Goal: Use online tool/utility: Utilize a website feature to perform a specific function

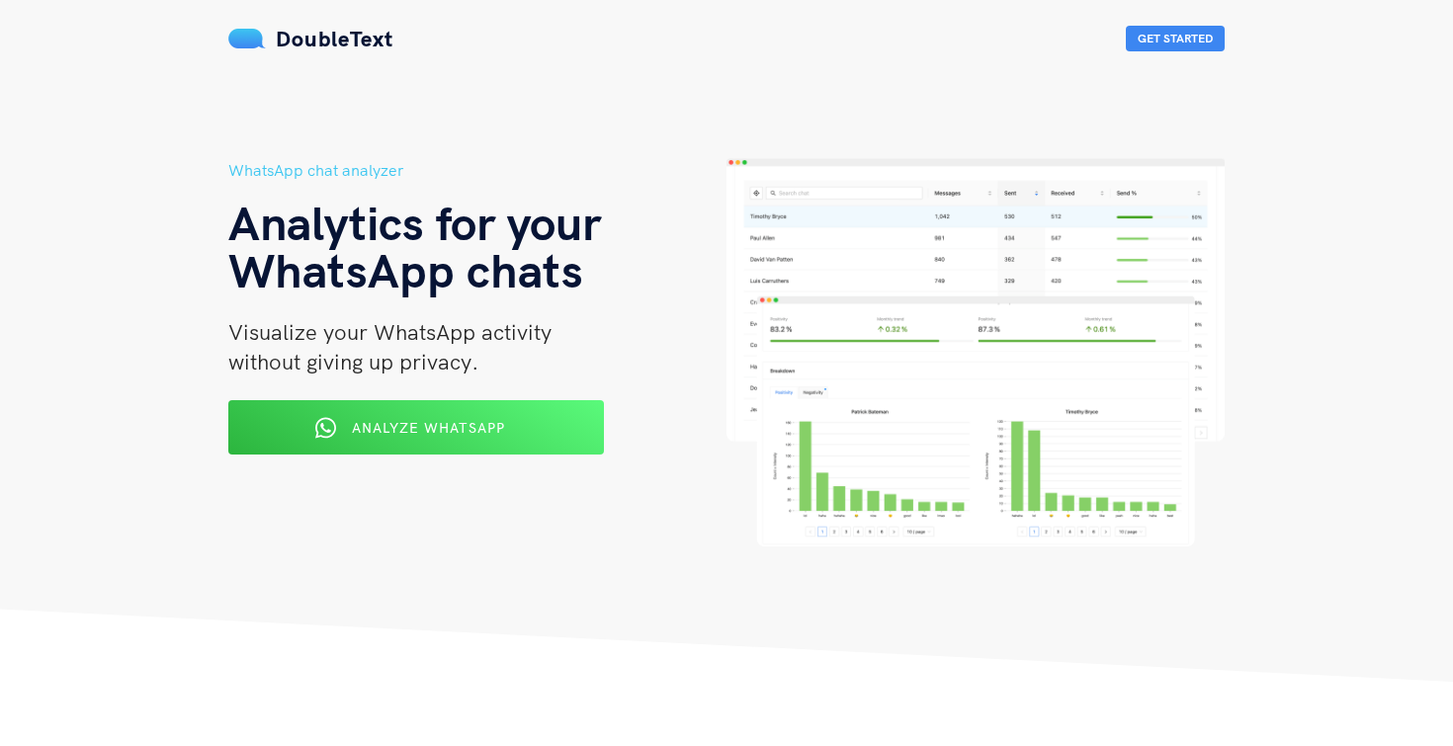
click at [520, 428] on div "Analyze WhatsApp" at bounding box center [416, 427] width 306 height 31
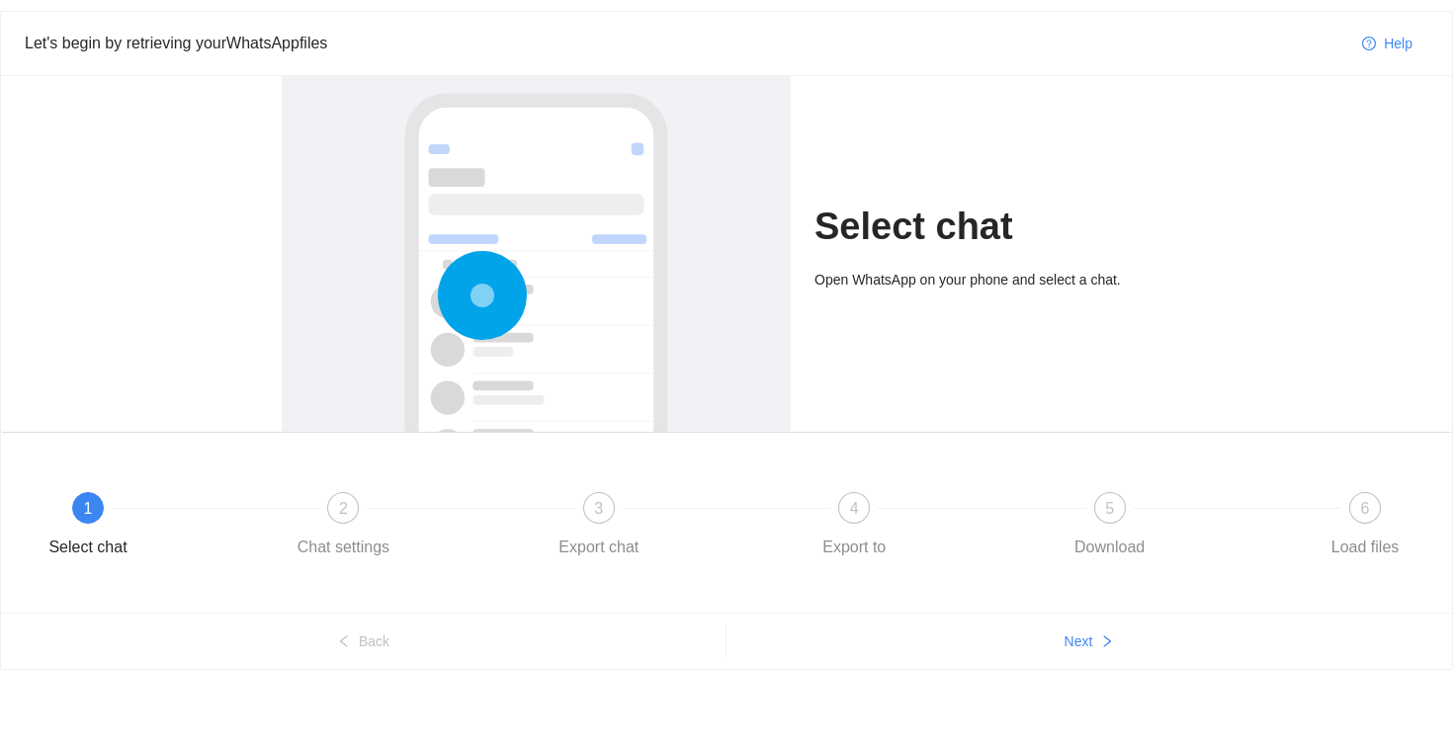
scroll to position [52, 0]
click at [1083, 642] on span "Next" at bounding box center [1079, 642] width 29 height 22
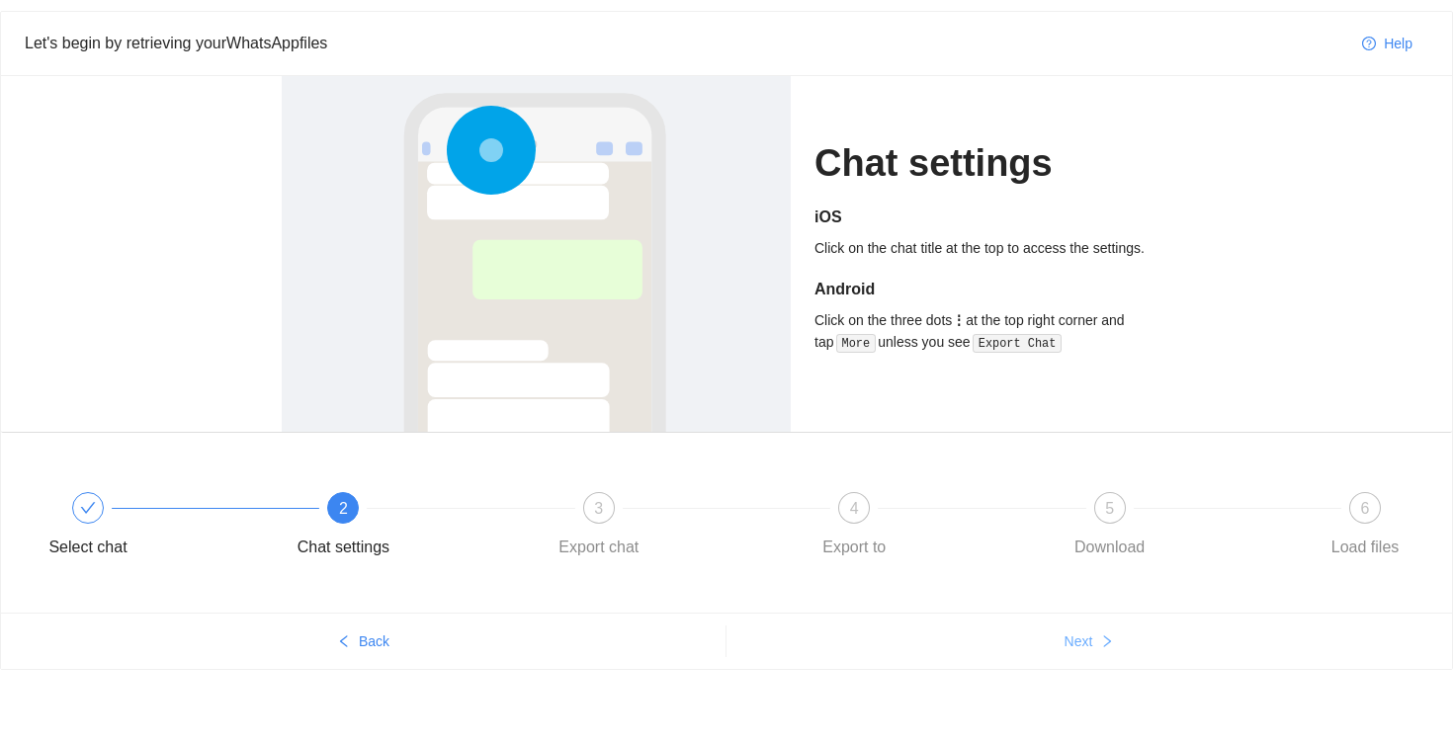
click at [1083, 642] on span "Next" at bounding box center [1079, 642] width 29 height 22
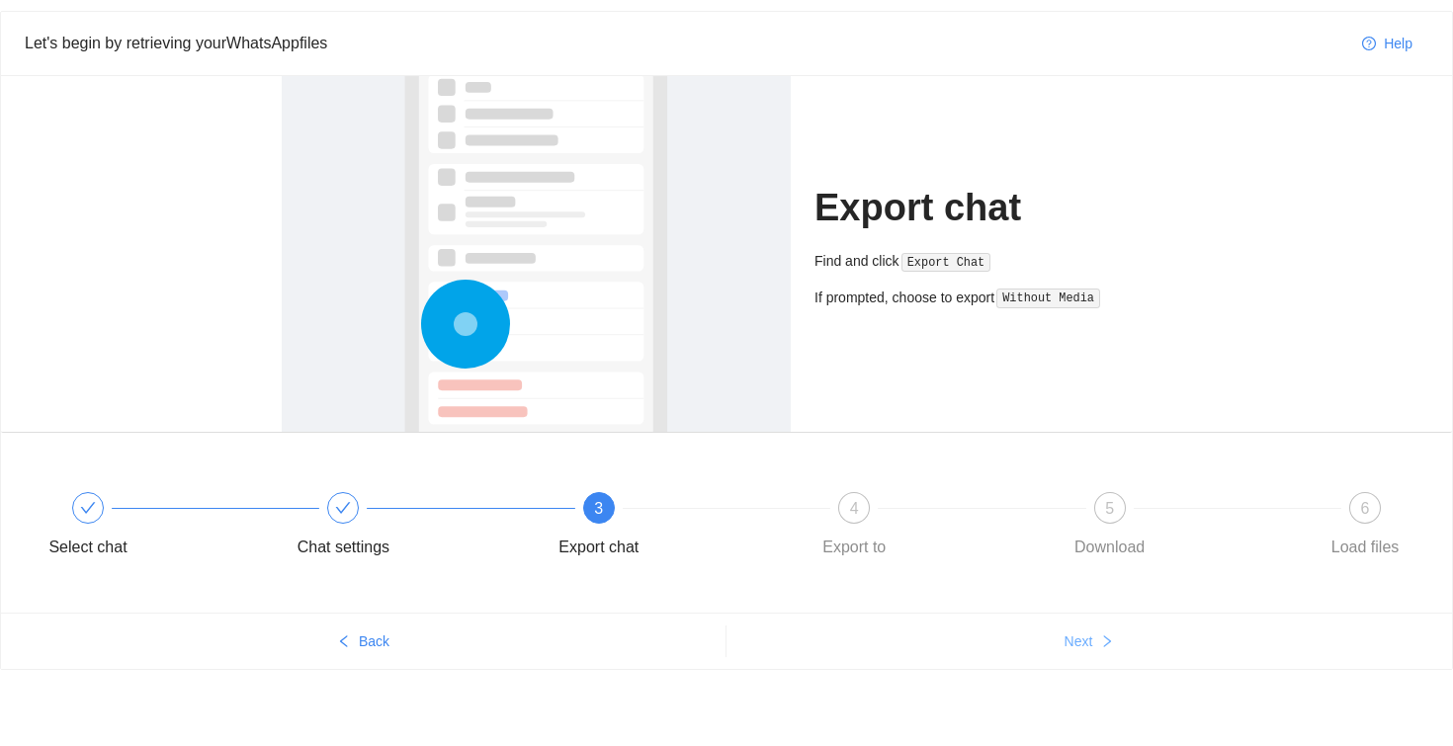
click at [1083, 642] on span "Next" at bounding box center [1079, 642] width 29 height 22
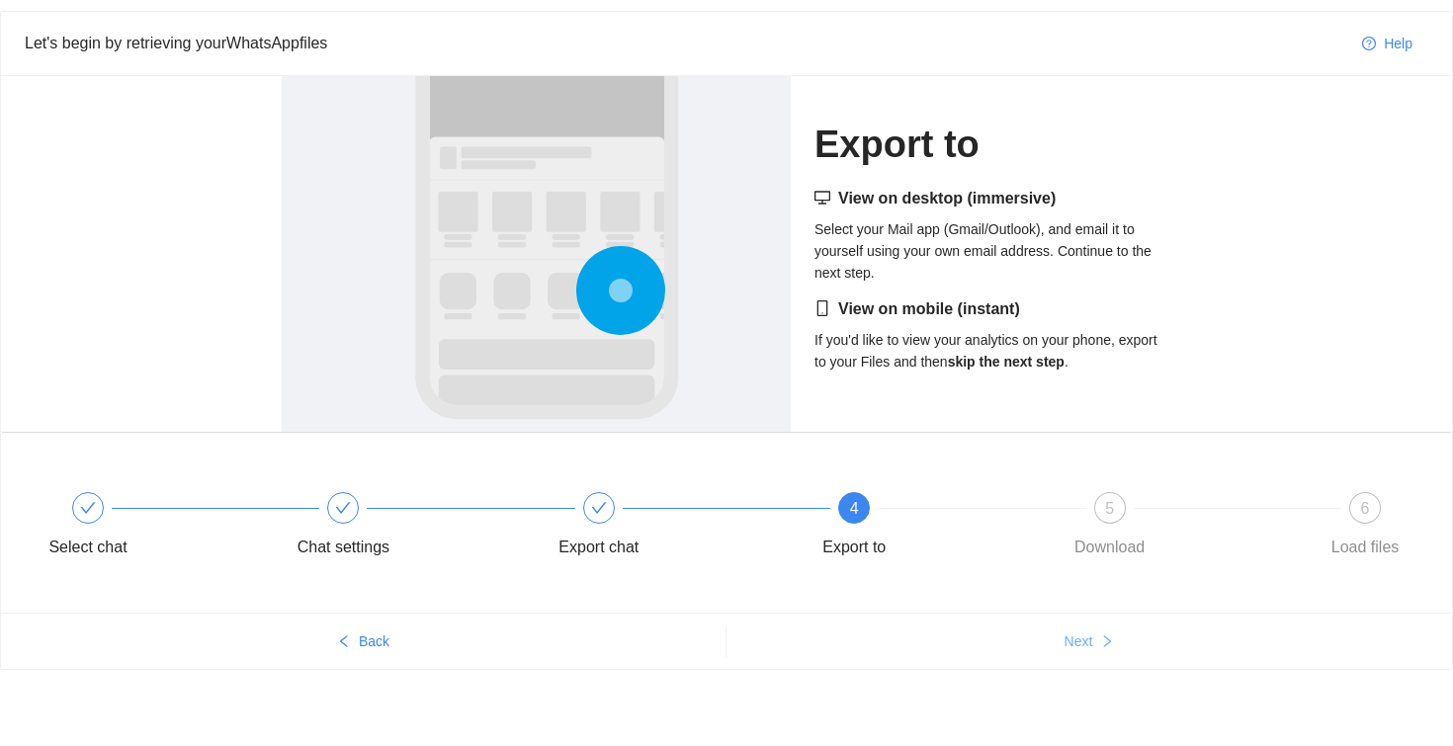
click at [1083, 642] on span "Next" at bounding box center [1079, 642] width 29 height 22
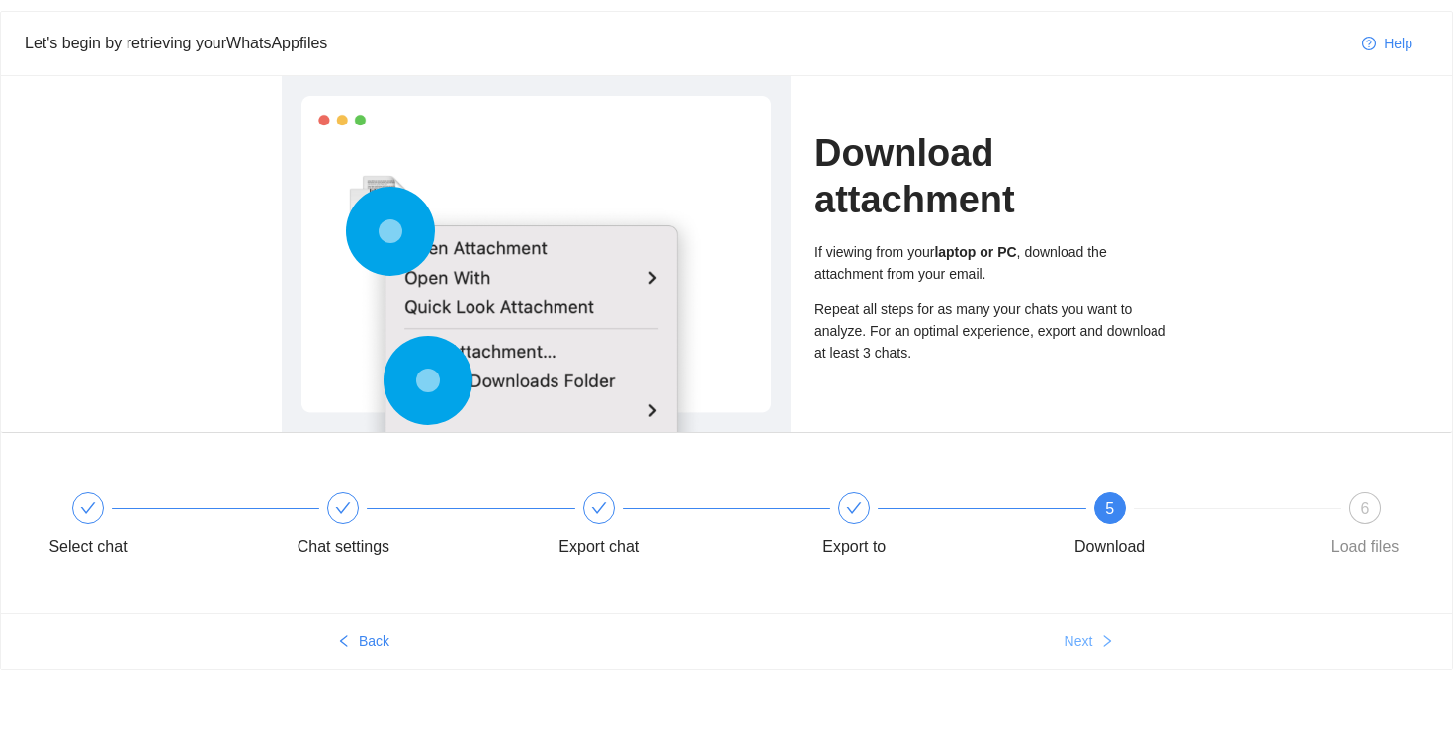
click at [1083, 642] on span "Next" at bounding box center [1079, 642] width 29 height 22
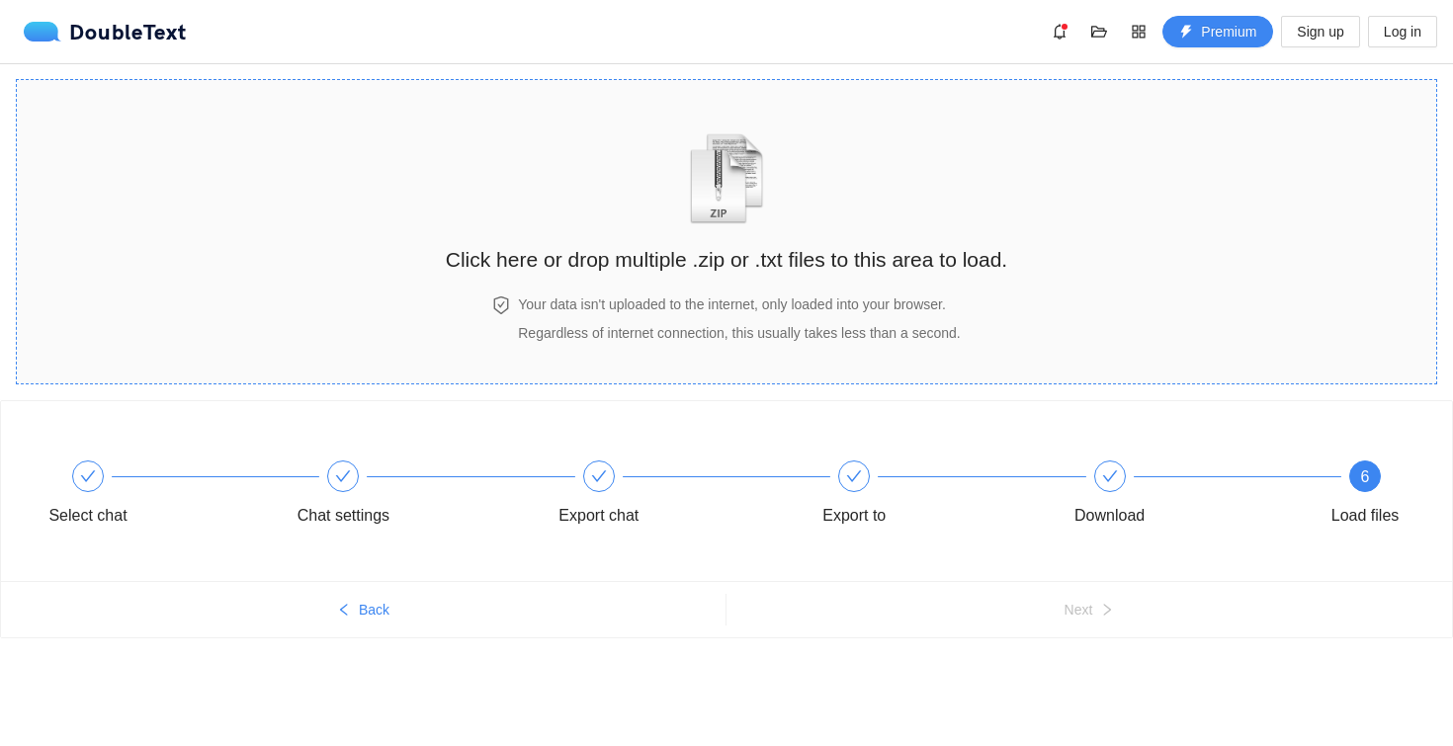
scroll to position [0, 0]
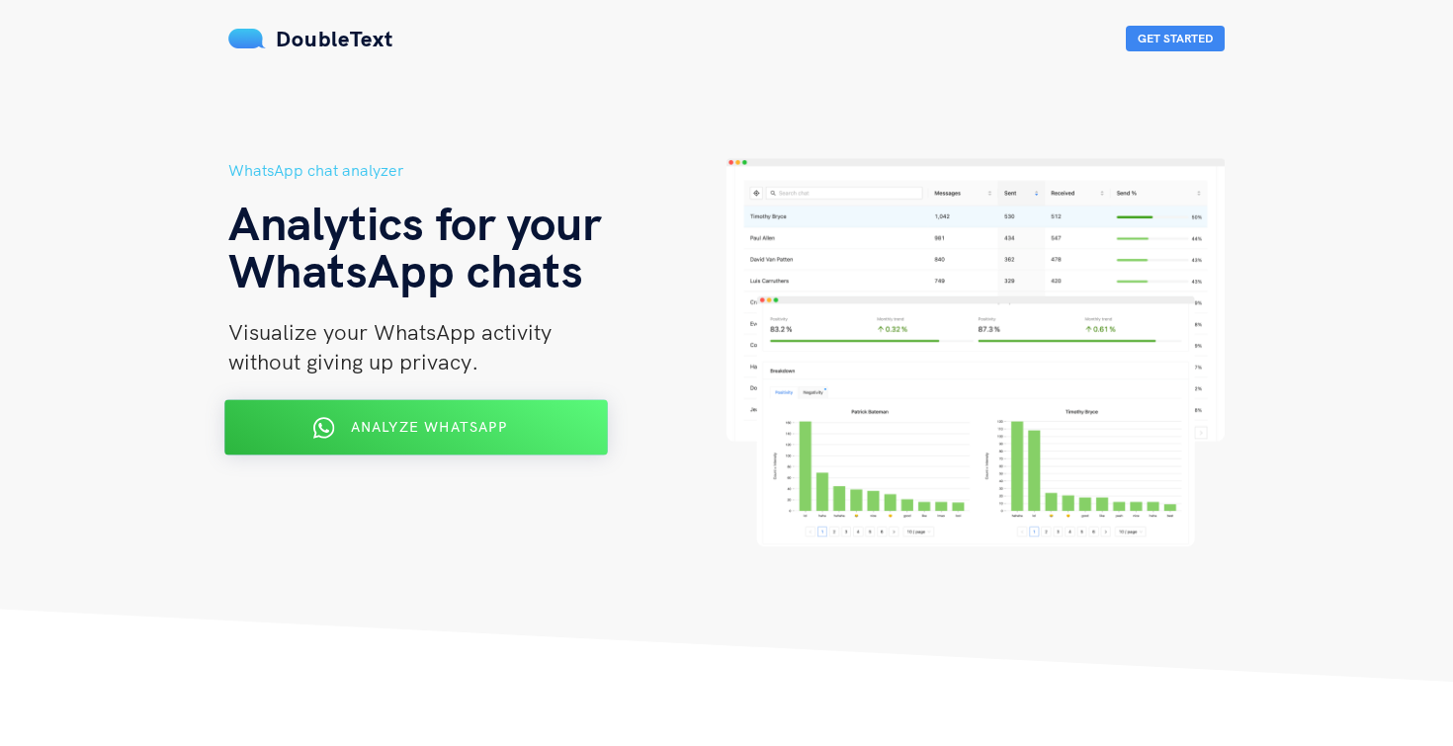
click at [434, 426] on span "Analyze WhatsApp" at bounding box center [429, 427] width 156 height 18
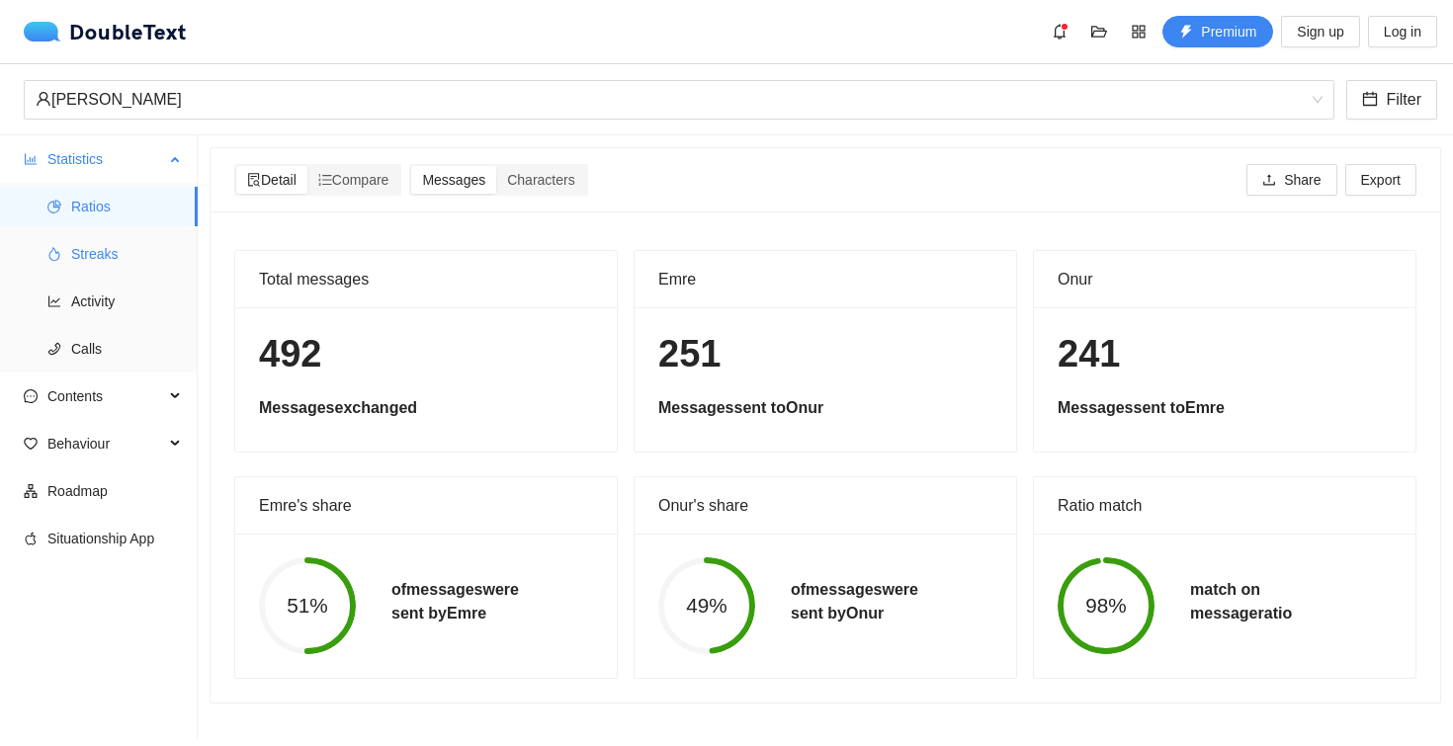
click at [98, 243] on span "Streaks" at bounding box center [126, 254] width 111 height 40
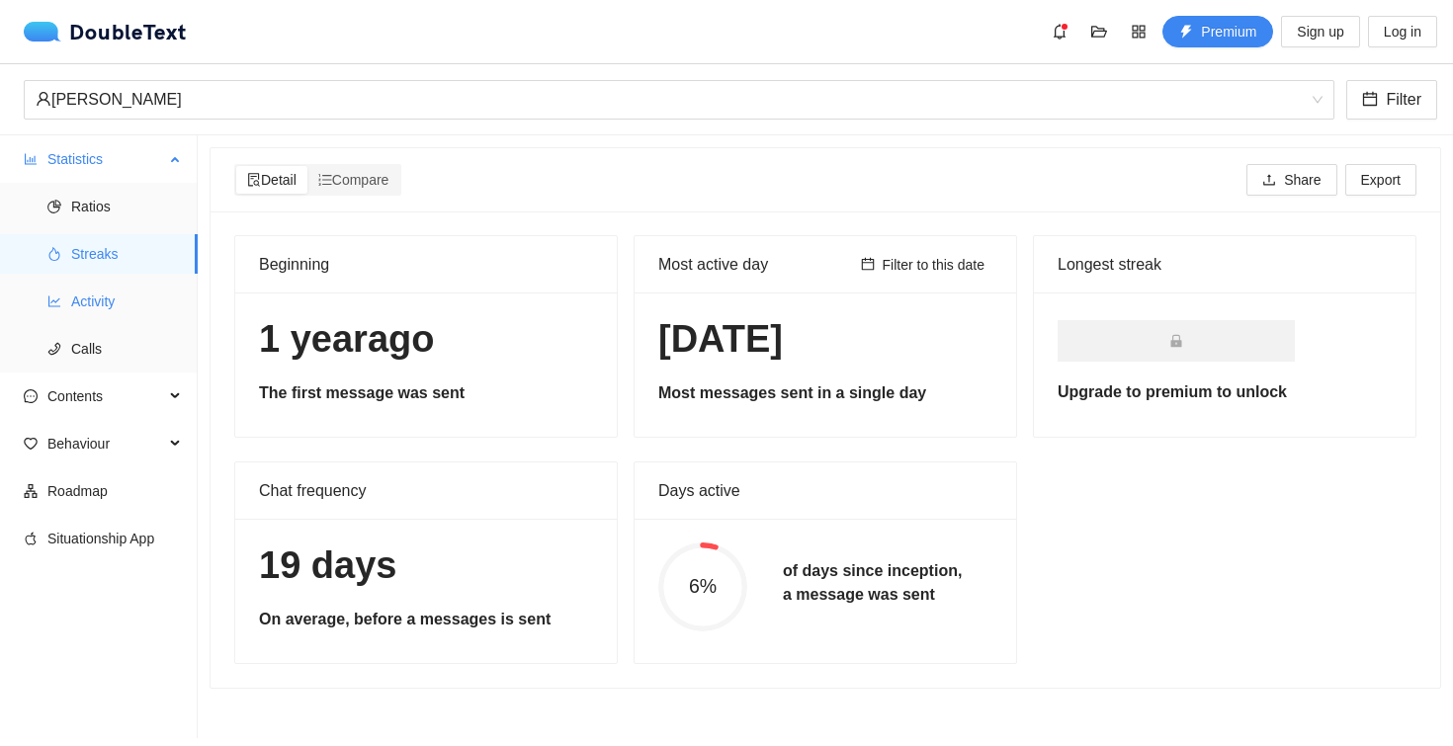
click at [94, 295] on span "Activity" at bounding box center [126, 302] width 111 height 40
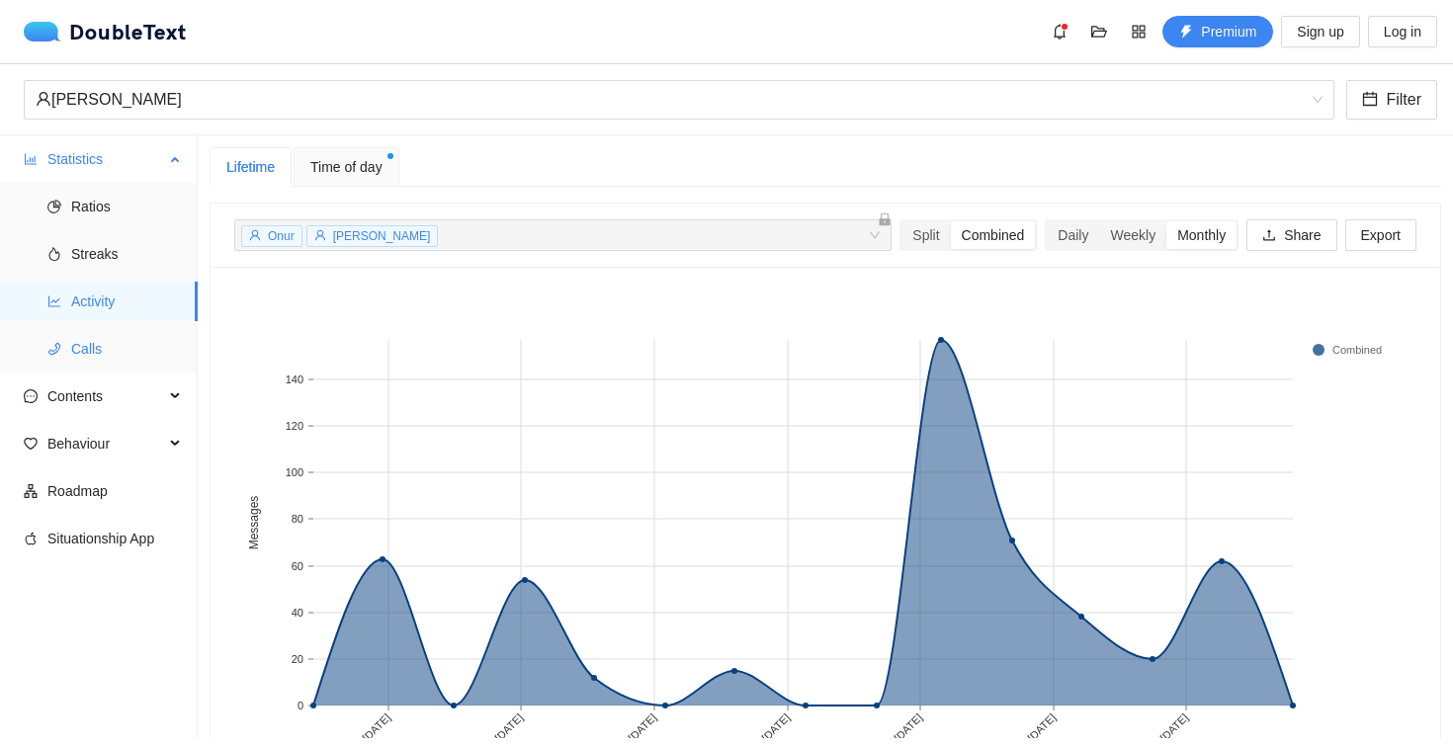
click at [94, 336] on span "Calls" at bounding box center [126, 349] width 111 height 40
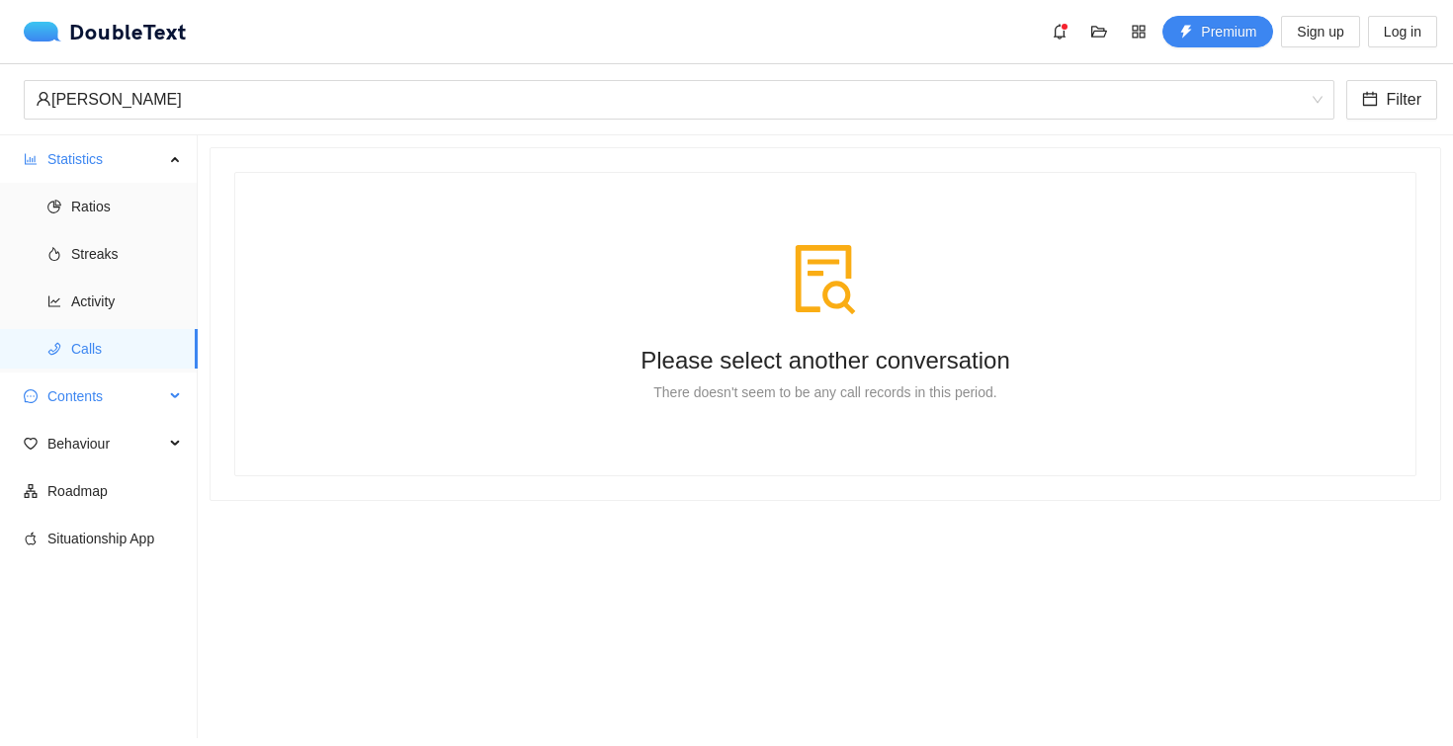
click at [122, 388] on span "Contents" at bounding box center [105, 397] width 117 height 40
click at [109, 449] on span "Word Cloud" at bounding box center [126, 444] width 111 height 40
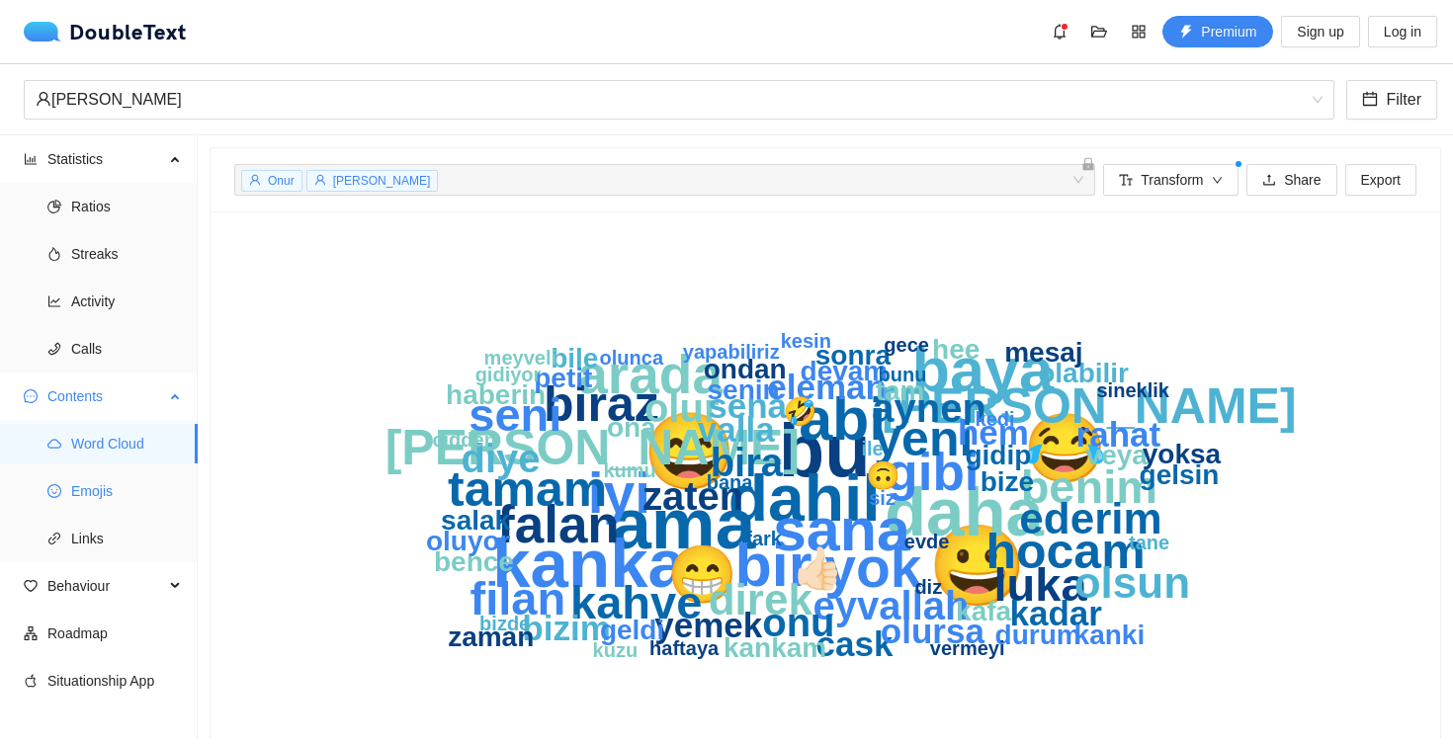
click at [105, 483] on span "Emojis" at bounding box center [126, 492] width 111 height 40
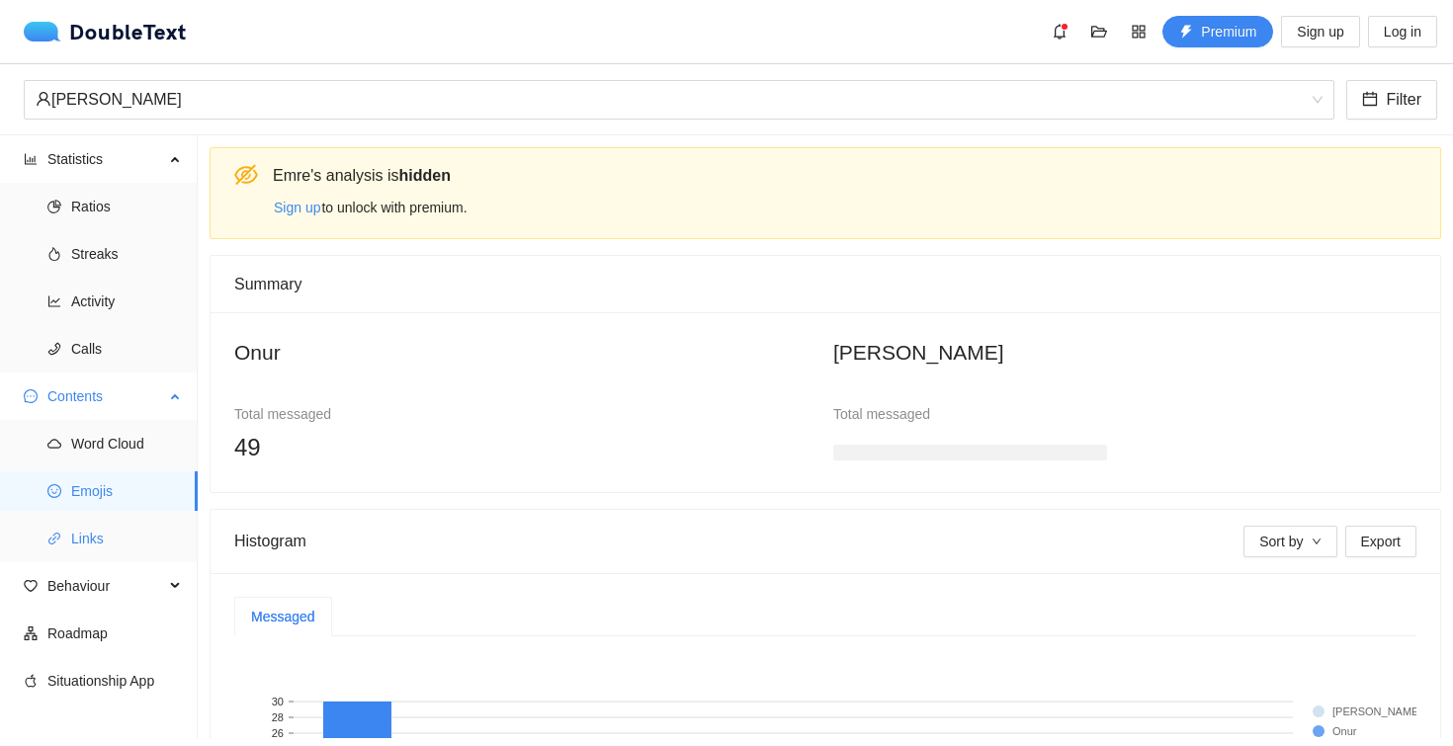
click at [97, 544] on span "Links" at bounding box center [126, 539] width 111 height 40
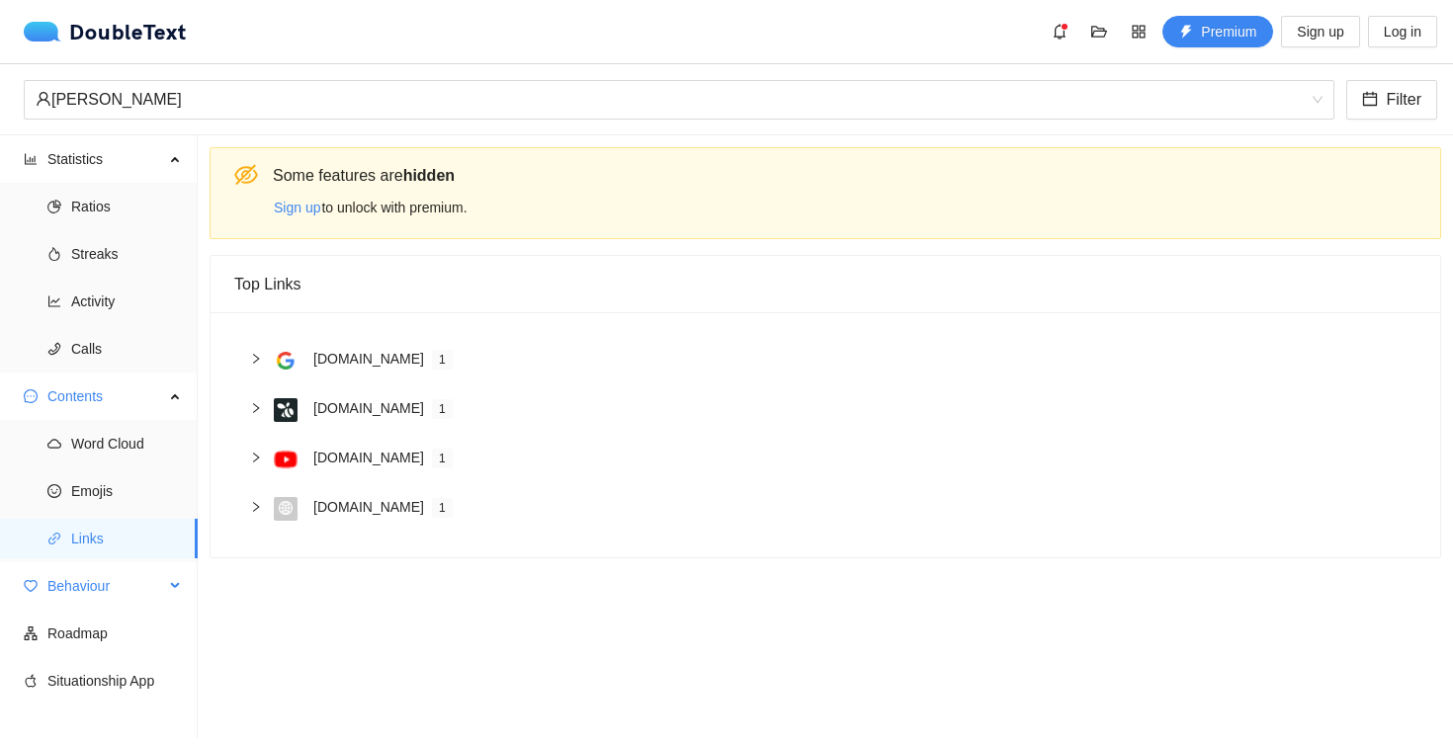
click at [159, 583] on span "Behaviour" at bounding box center [105, 587] width 117 height 40
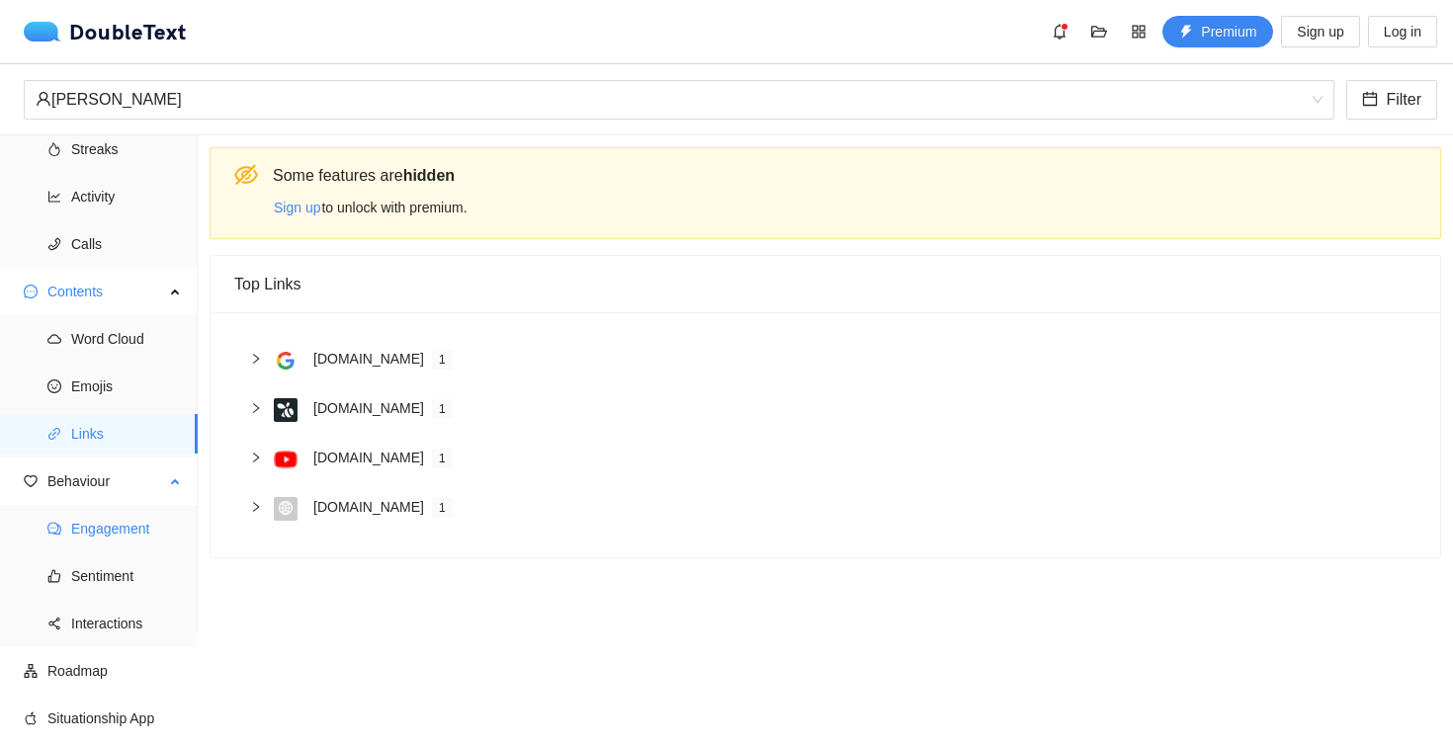
scroll to position [105, 0]
click at [141, 527] on span "Engagement" at bounding box center [126, 529] width 111 height 40
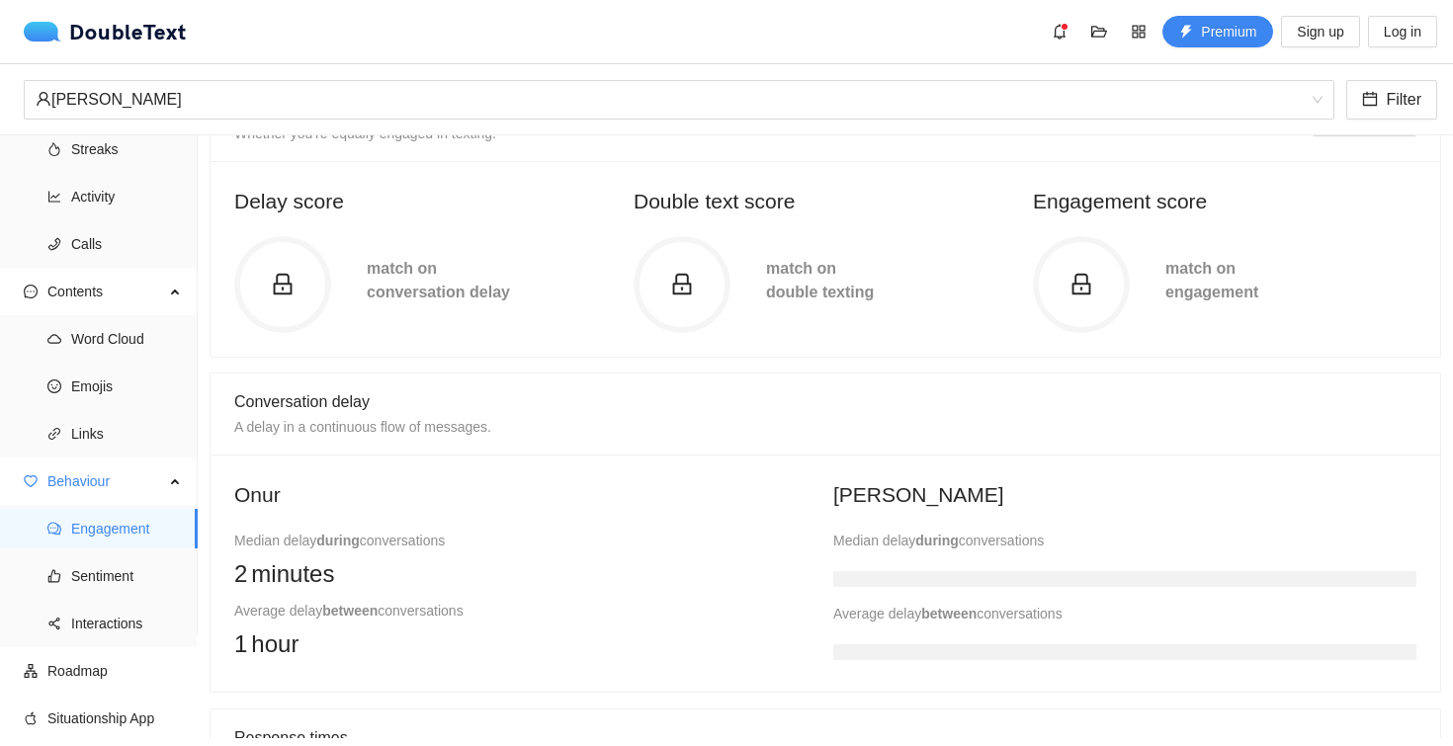
scroll to position [101, 0]
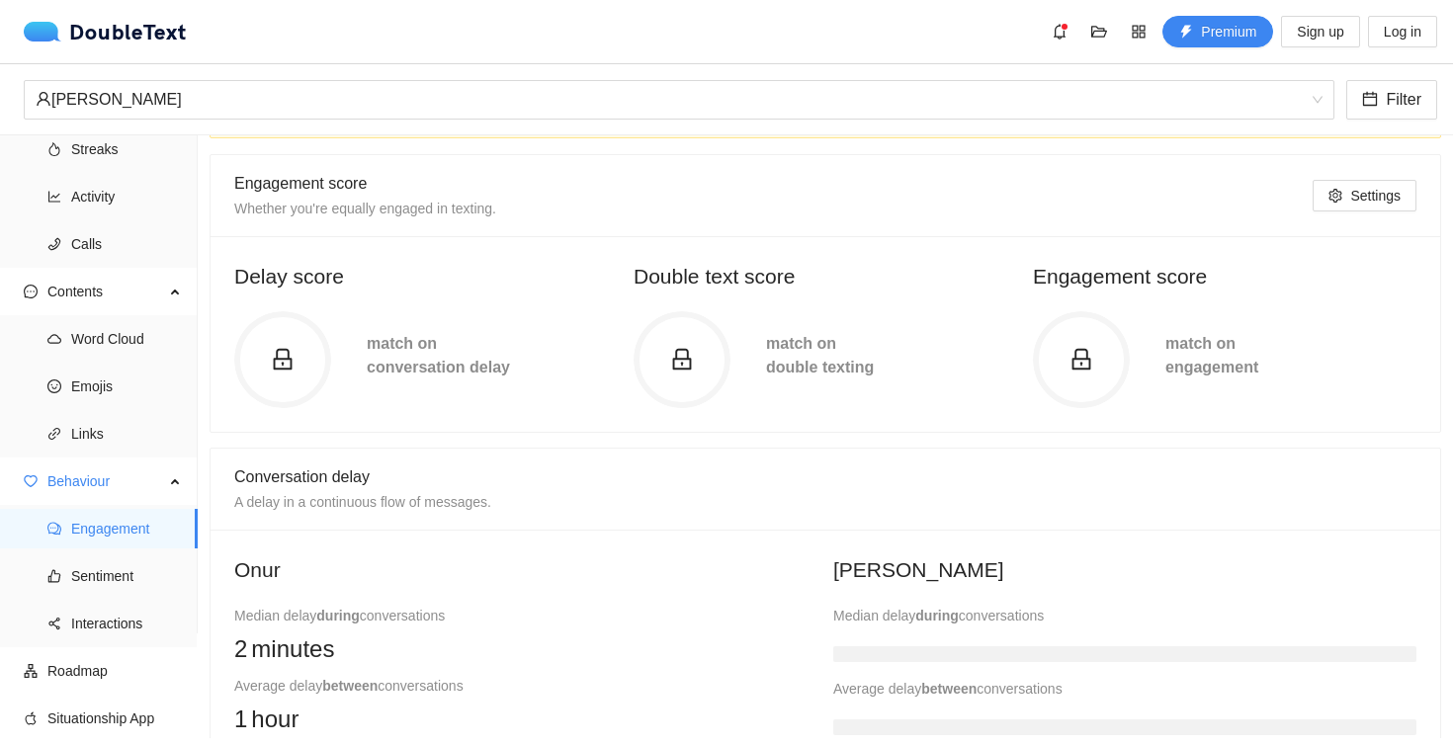
click at [306, 355] on span at bounding box center [282, 360] width 97 height 25
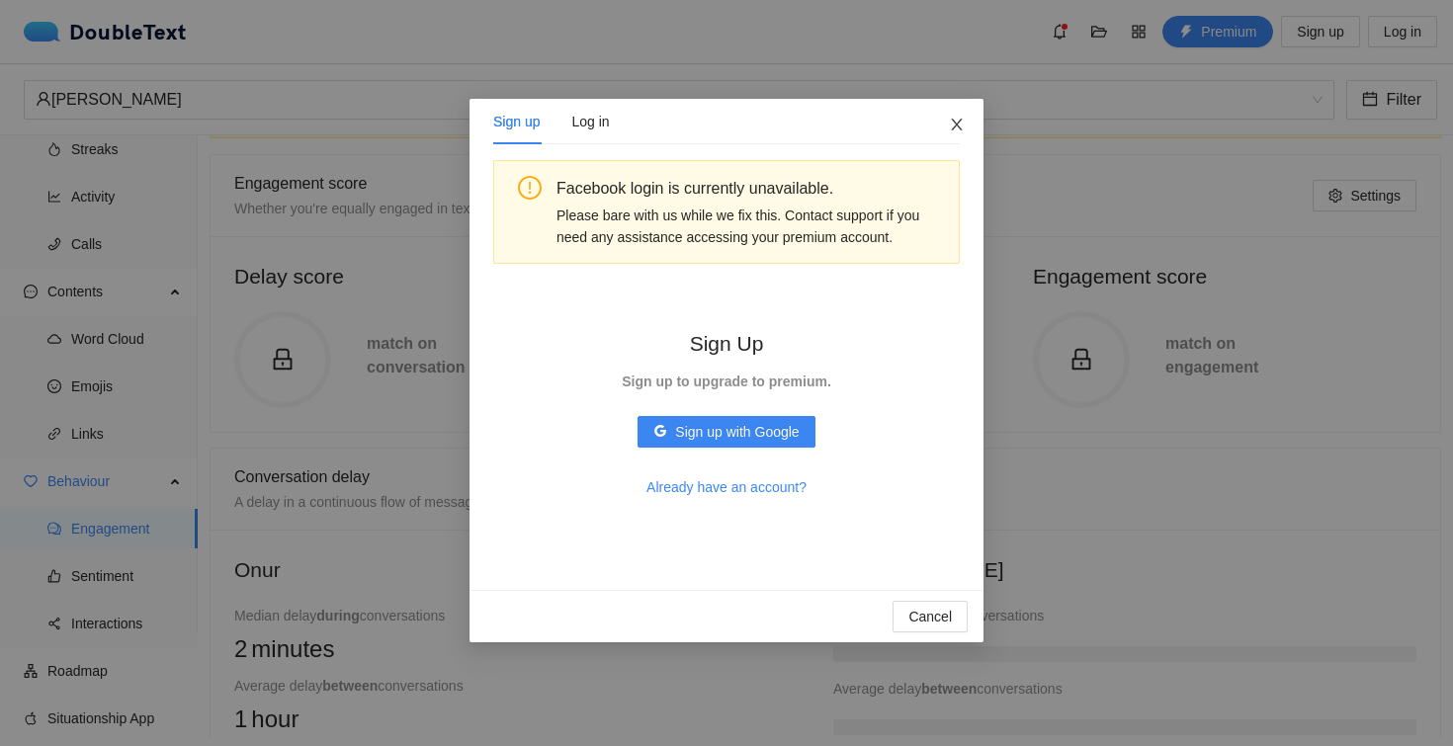
click at [972, 104] on span "Close" at bounding box center [956, 125] width 53 height 53
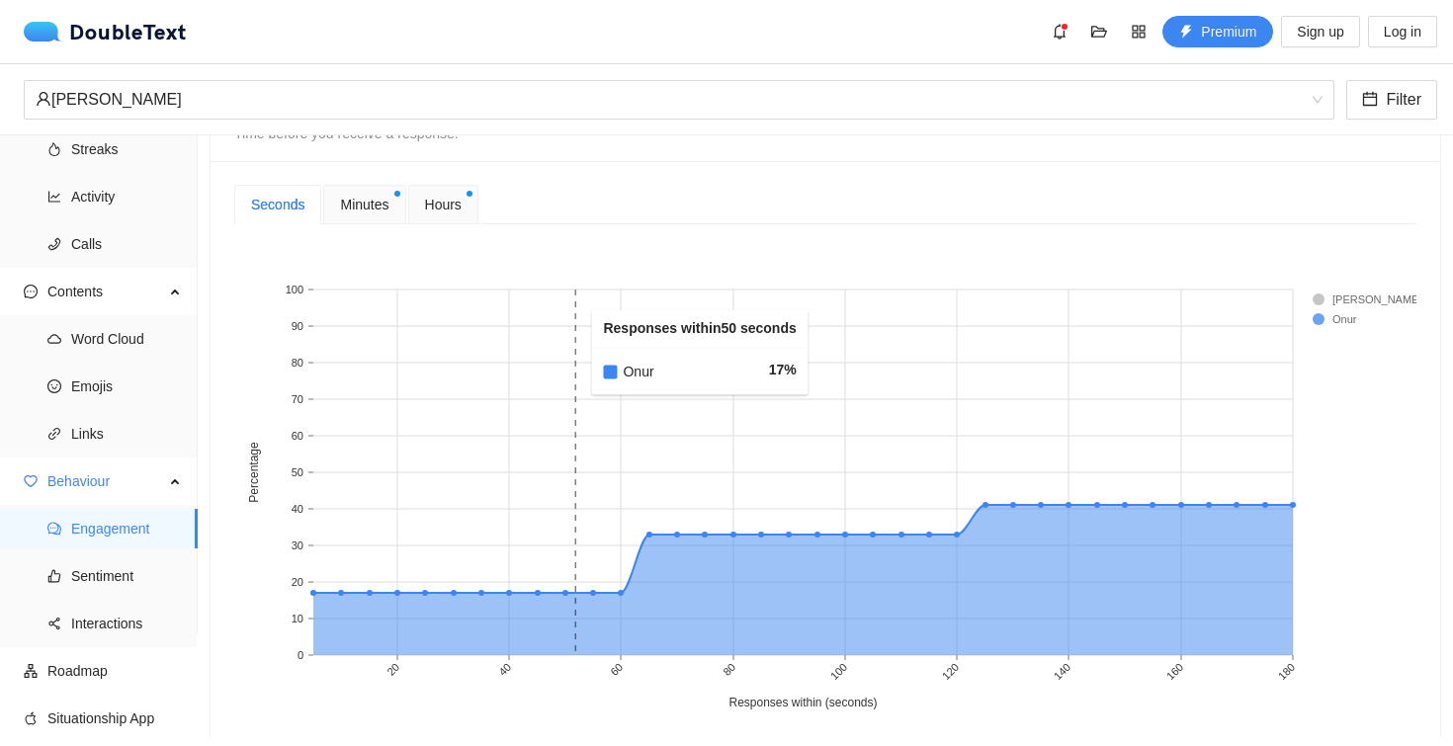
scroll to position [911, 0]
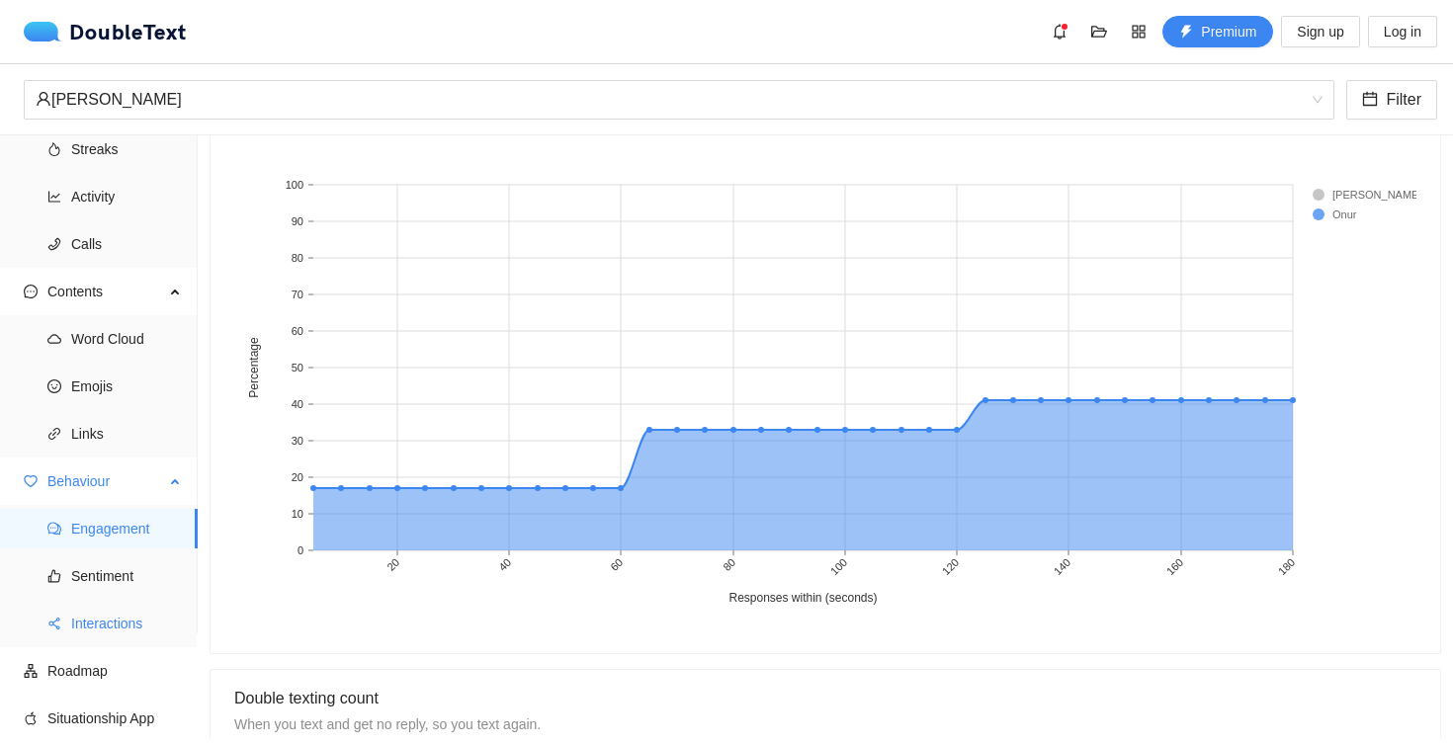
click at [112, 631] on span "Interactions" at bounding box center [126, 624] width 111 height 40
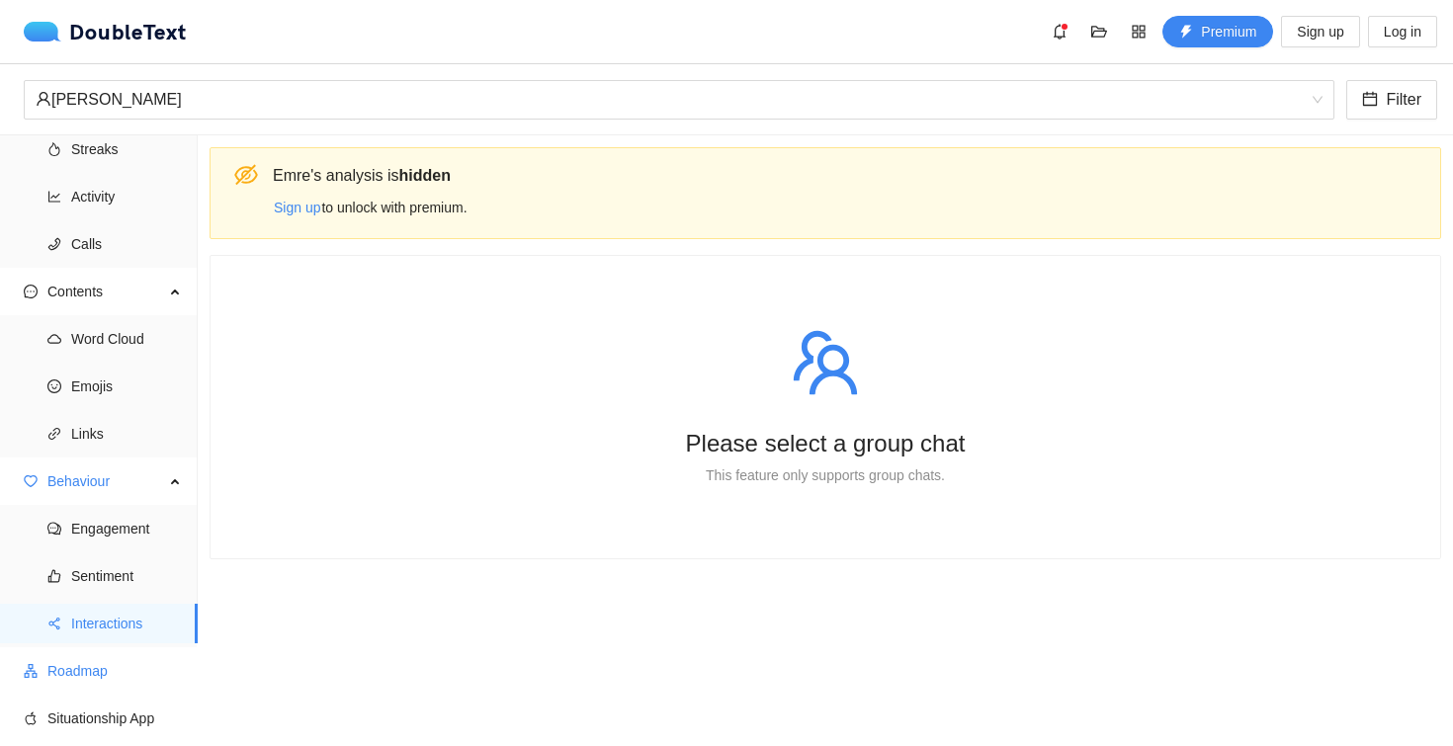
click at [111, 687] on span "Roadmap" at bounding box center [114, 672] width 134 height 40
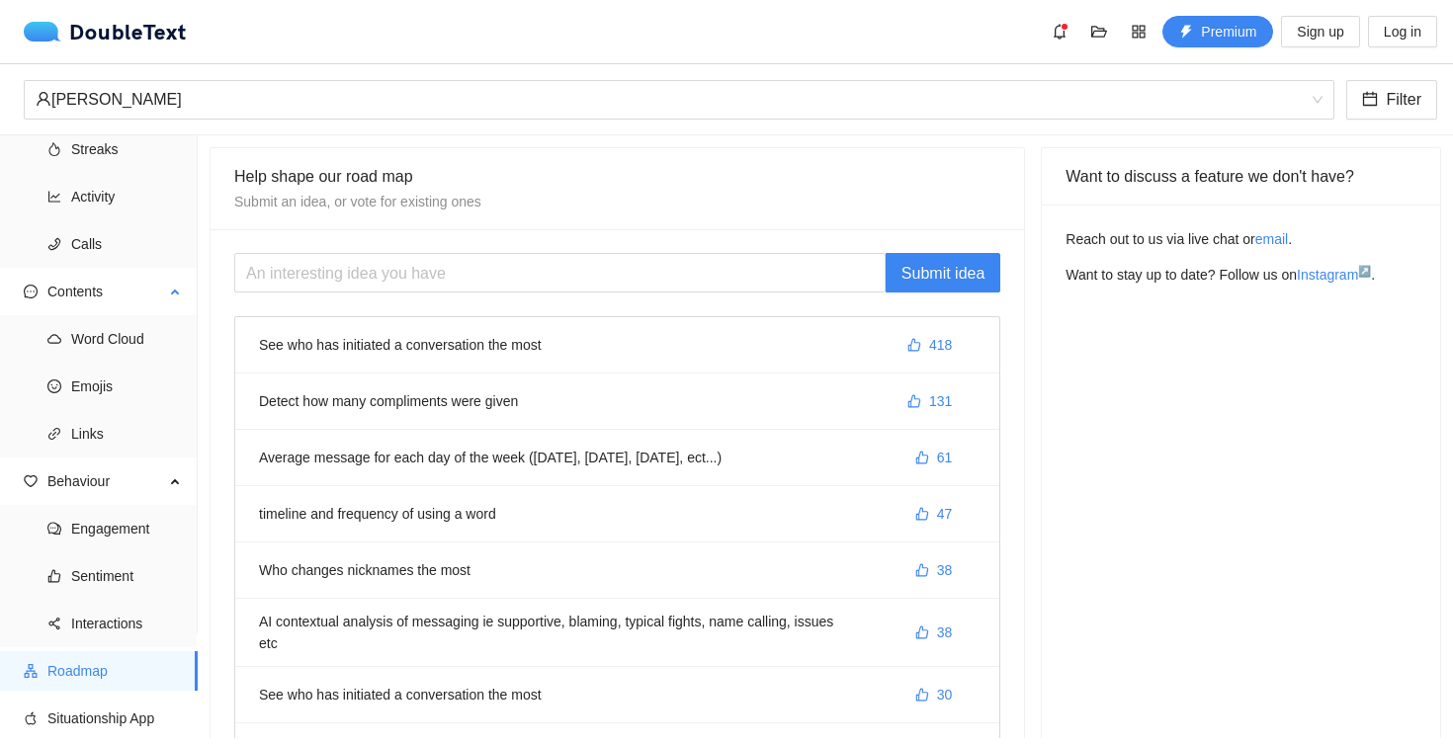
scroll to position [74, 0]
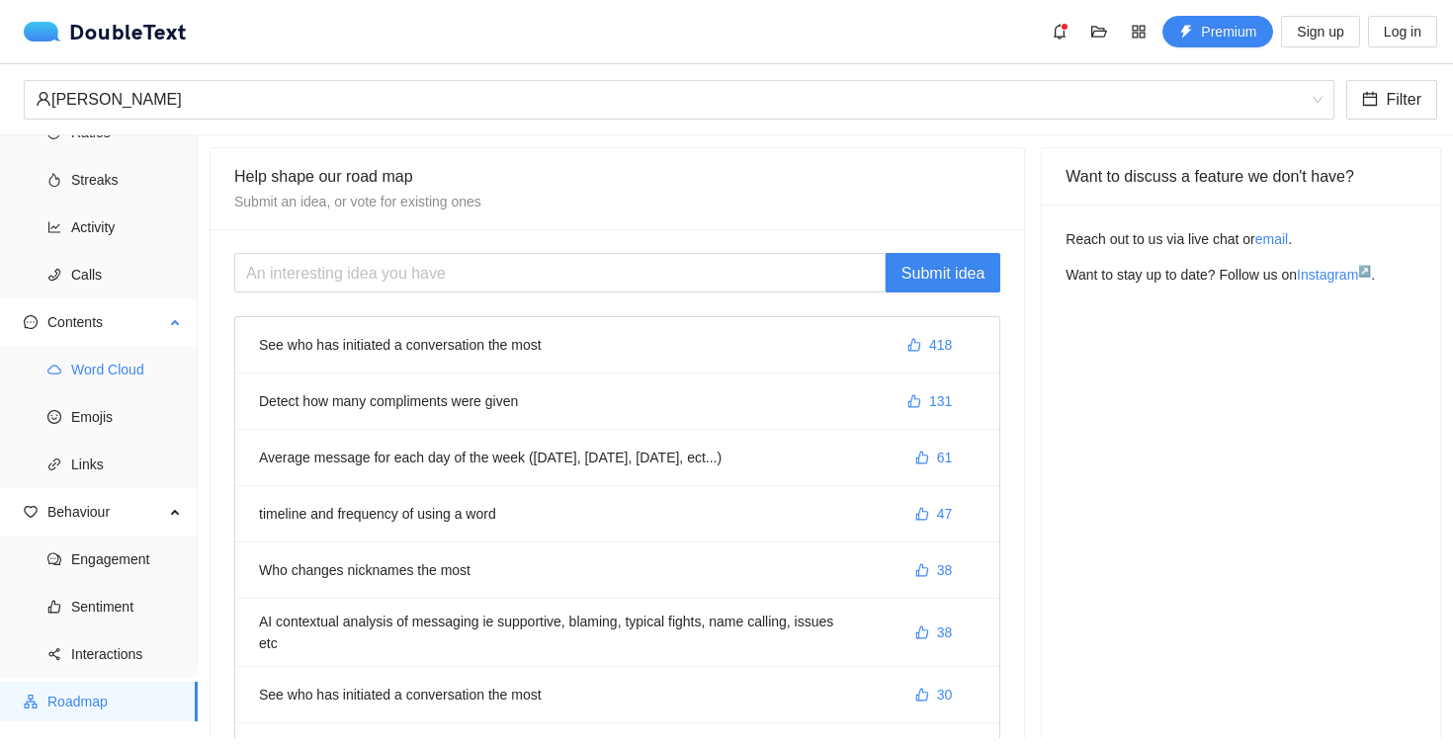
click at [99, 368] on span "Word Cloud" at bounding box center [126, 370] width 111 height 40
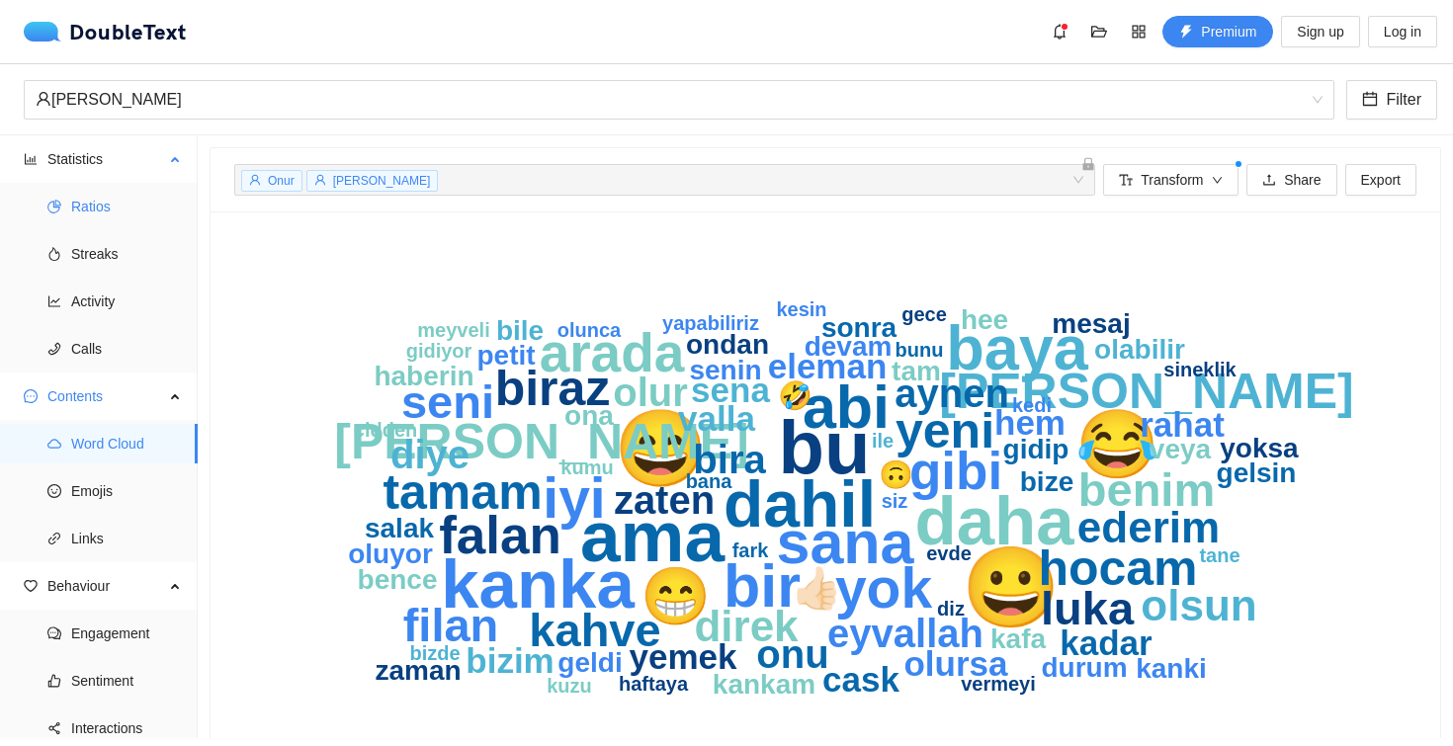
click at [106, 218] on span "Ratios" at bounding box center [126, 207] width 111 height 40
